Goal: Information Seeking & Learning: Understand process/instructions

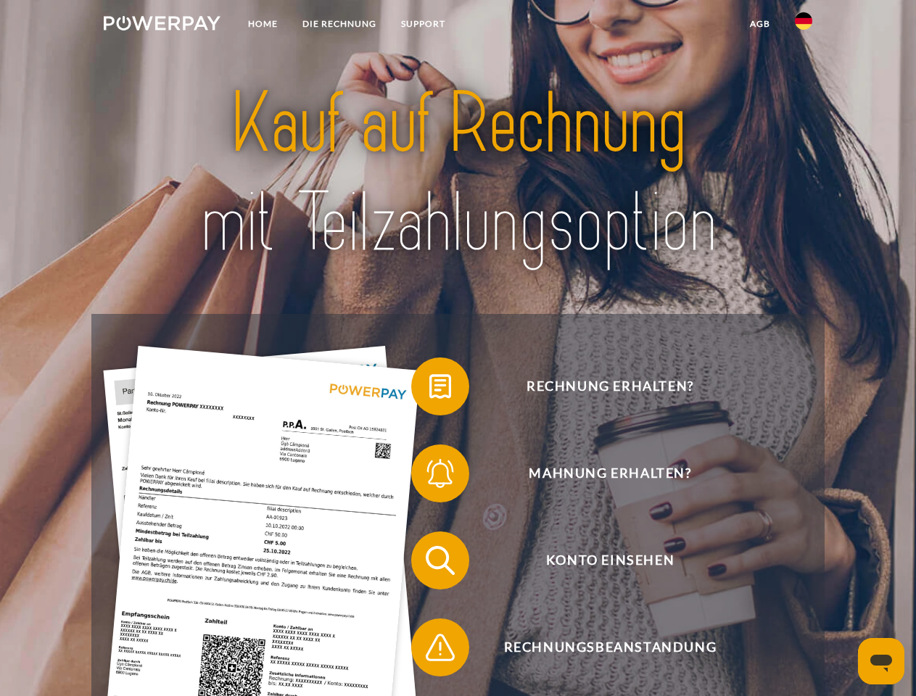
click at [162, 25] on img at bounding box center [162, 23] width 117 height 14
click at [803, 25] on img at bounding box center [803, 20] width 17 height 17
click at [759, 24] on link "agb" at bounding box center [759, 24] width 45 height 26
click at [429, 389] on span at bounding box center [418, 386] width 72 height 72
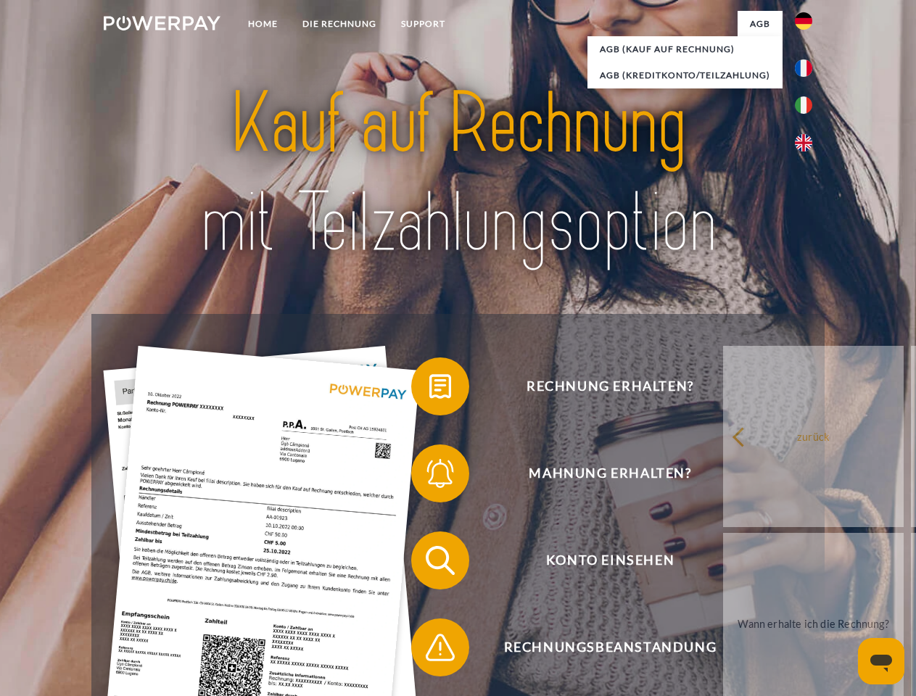
click at [429, 476] on span at bounding box center [418, 473] width 72 height 72
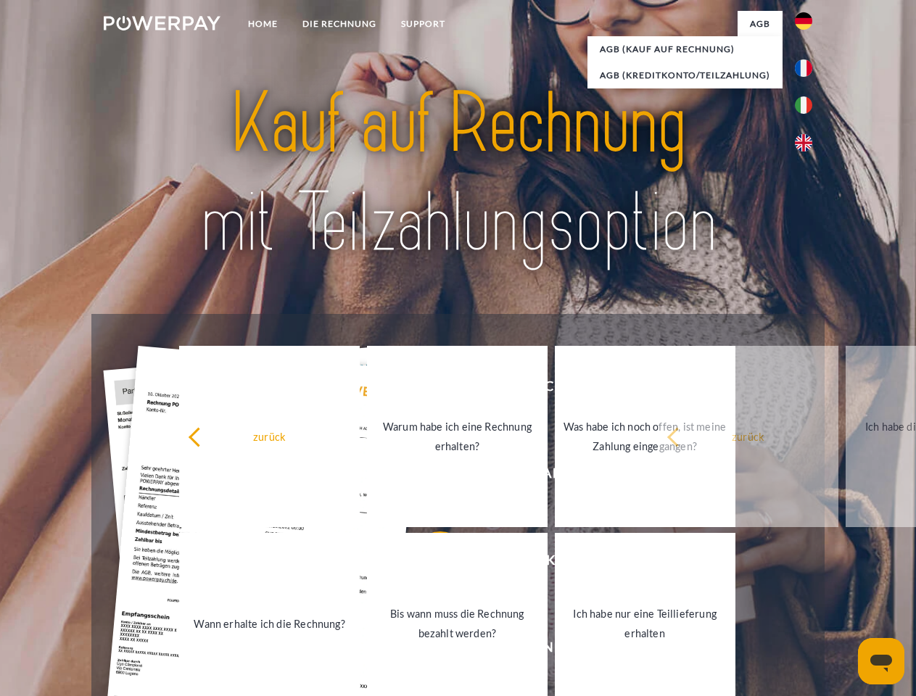
click at [429, 563] on link "Bis wann muss die Rechnung bezahlt werden?" at bounding box center [457, 623] width 181 height 181
click at [429, 650] on span at bounding box center [418, 647] width 72 height 72
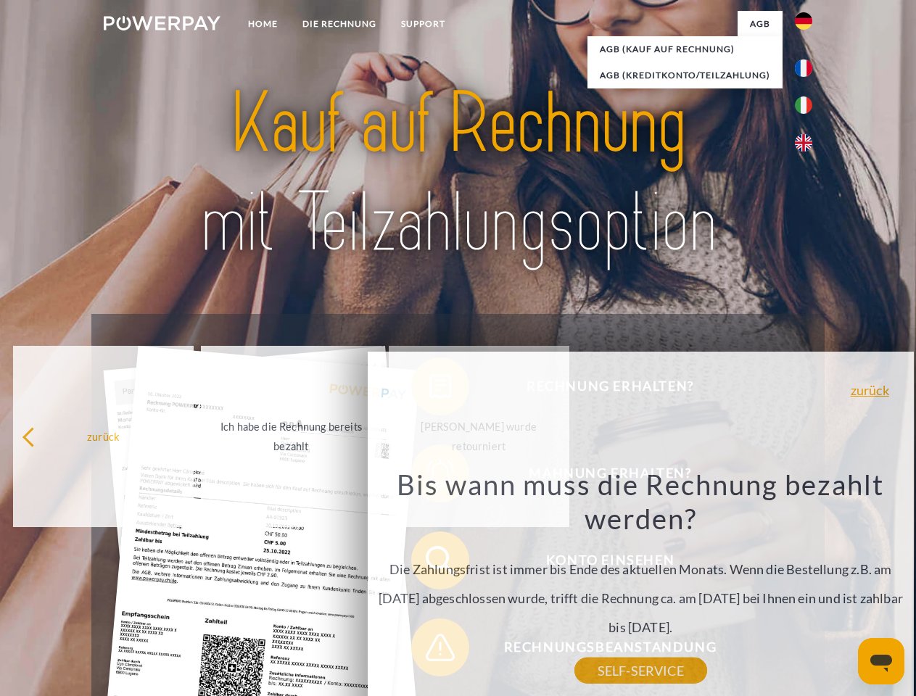
click at [881, 661] on icon "Messaging-Fenster öffnen" at bounding box center [881, 663] width 22 height 17
